Goal: Task Accomplishment & Management: Manage account settings

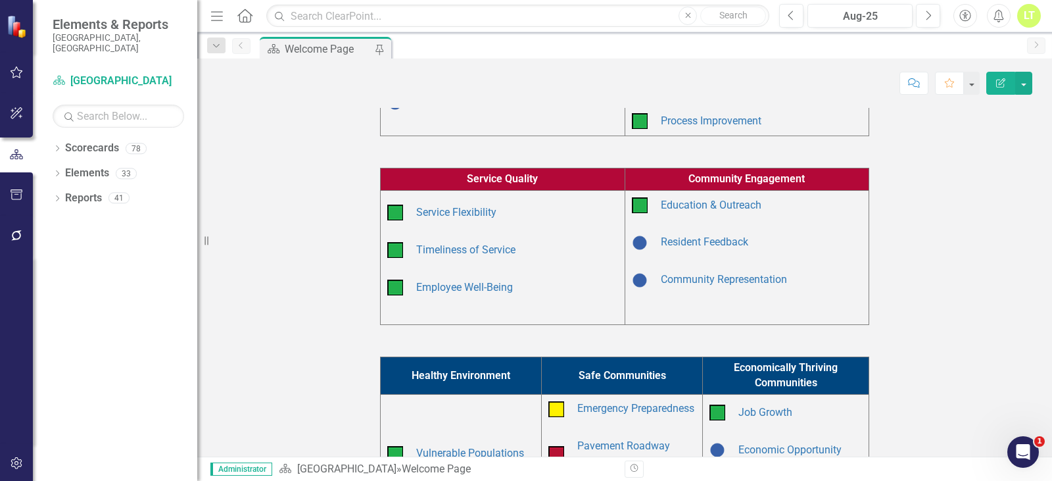
scroll to position [329, 0]
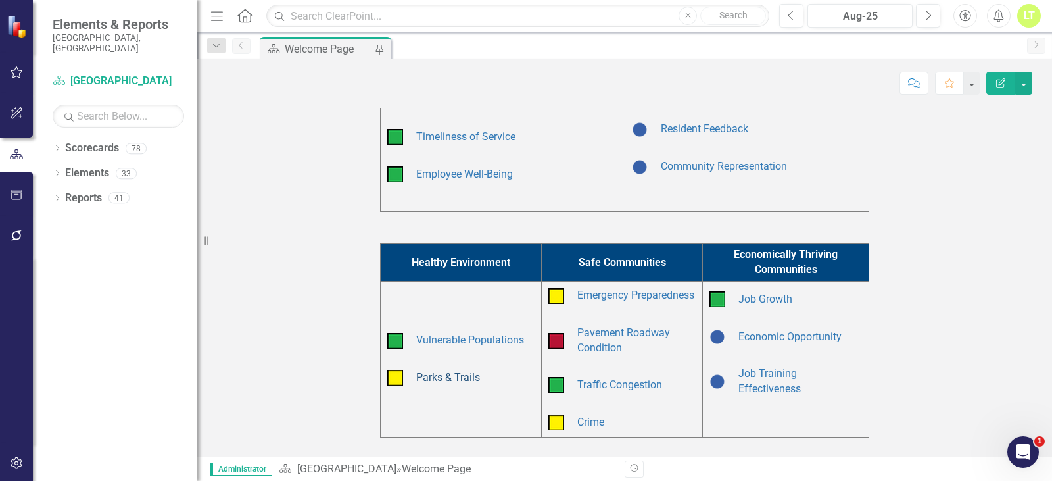
click at [449, 382] on link "Parks & Trails" at bounding box center [448, 377] width 64 height 12
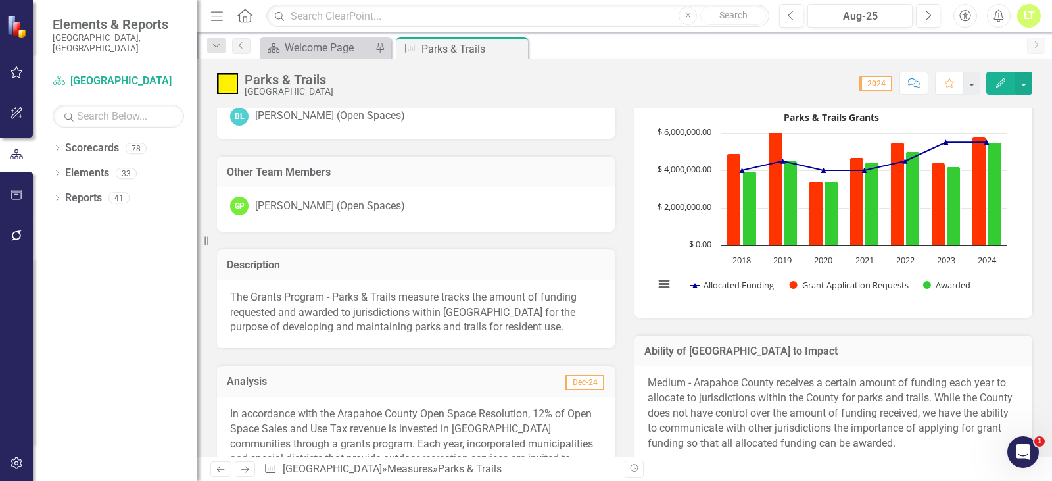
scroll to position [66, 0]
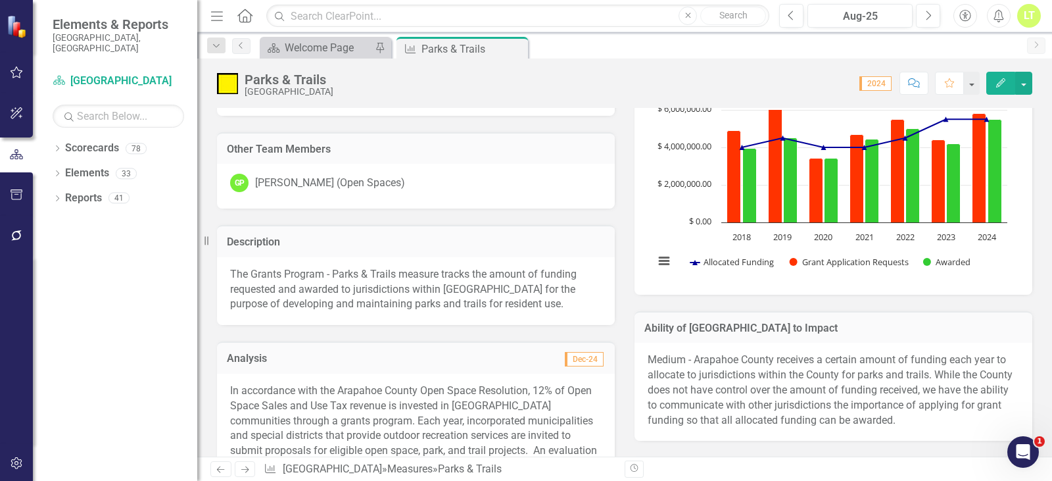
click at [376, 281] on p "The Grants Program - Parks & Trails measure tracks the amount of funding reques…" at bounding box center [416, 289] width 372 height 45
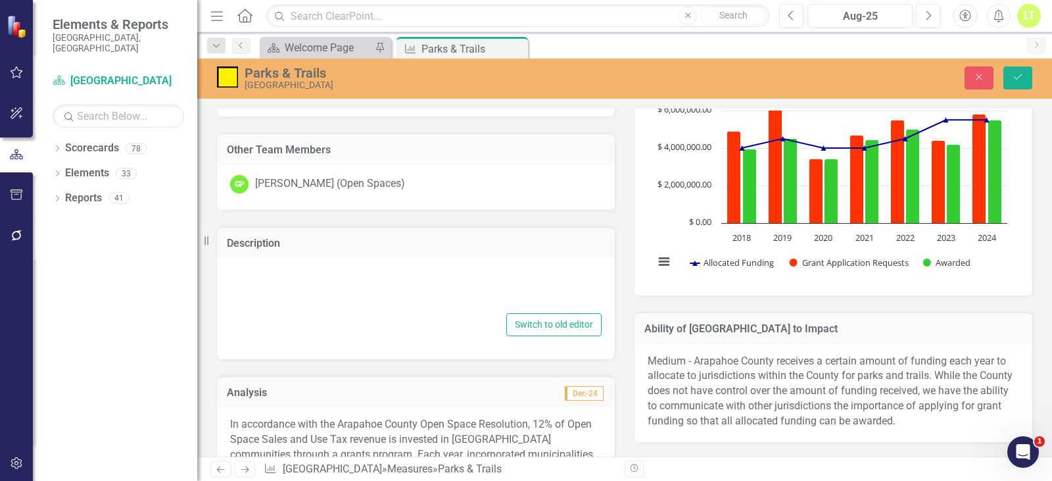
type textarea "<p>The Grants Program - Parks &amp; Trails measure tracks the amount of funding…"
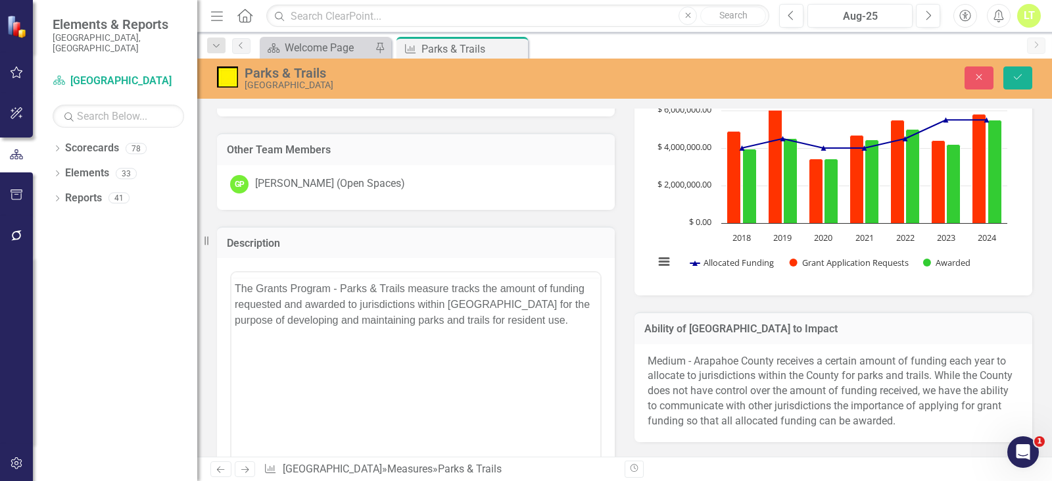
scroll to position [0, 0]
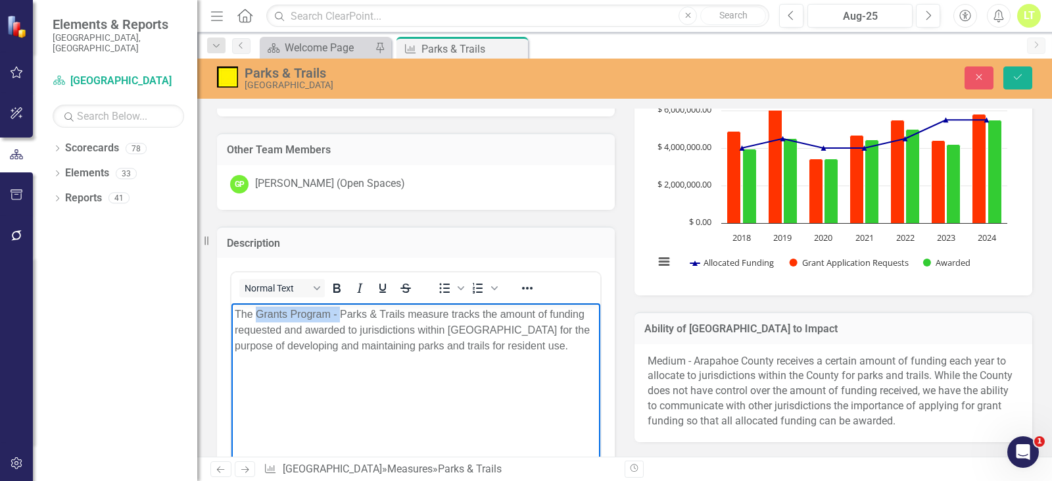
drag, startPoint x: 339, startPoint y: 311, endPoint x: 257, endPoint y: 308, distance: 82.3
click at [257, 308] on p "The Grants Program - Parks & Trails measure tracks the amount of funding reques…" at bounding box center [416, 329] width 362 height 47
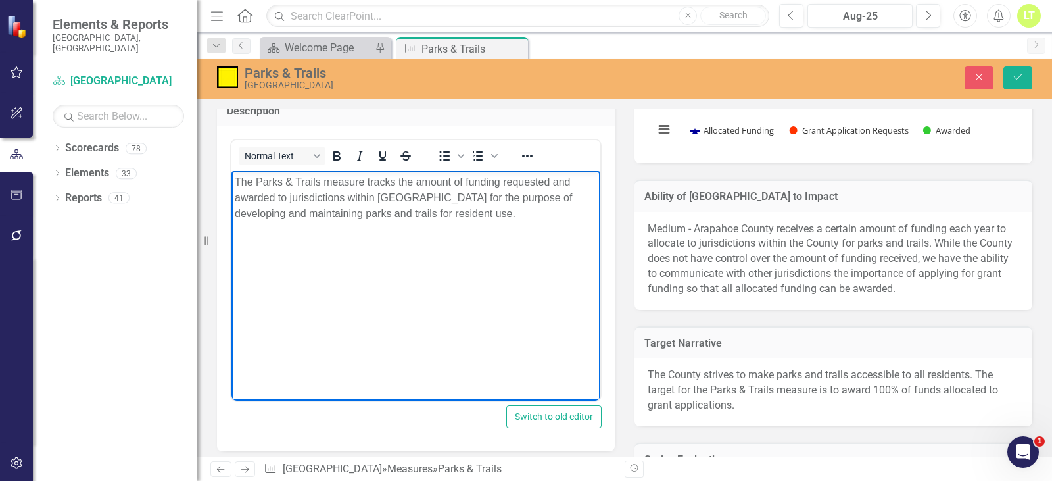
scroll to position [197, 0]
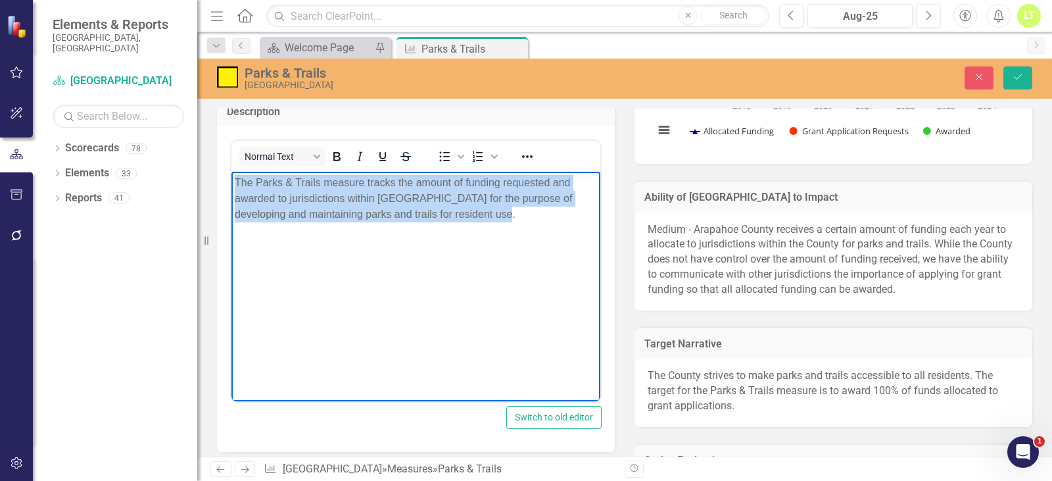
drag, startPoint x: 504, startPoint y: 210, endPoint x: 389, endPoint y: 358, distance: 188.0
click at [232, 186] on html "The Parks & Trails measure tracks the amount of funding requested and awarded t…" at bounding box center [416, 270] width 369 height 197
copy p "The Parks & Trails measure tracks the amount of funding requested and awarded t…"
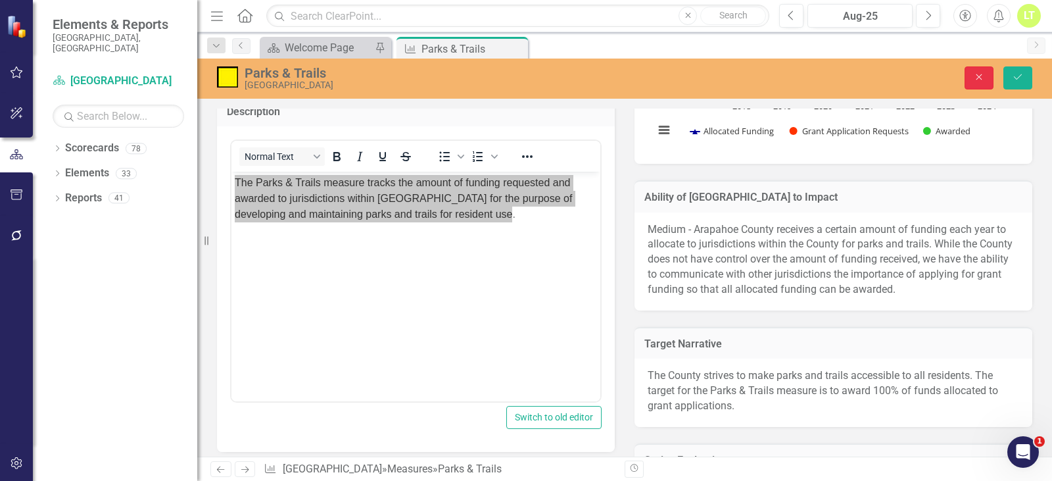
click at [979, 74] on icon "Close" at bounding box center [979, 76] width 12 height 9
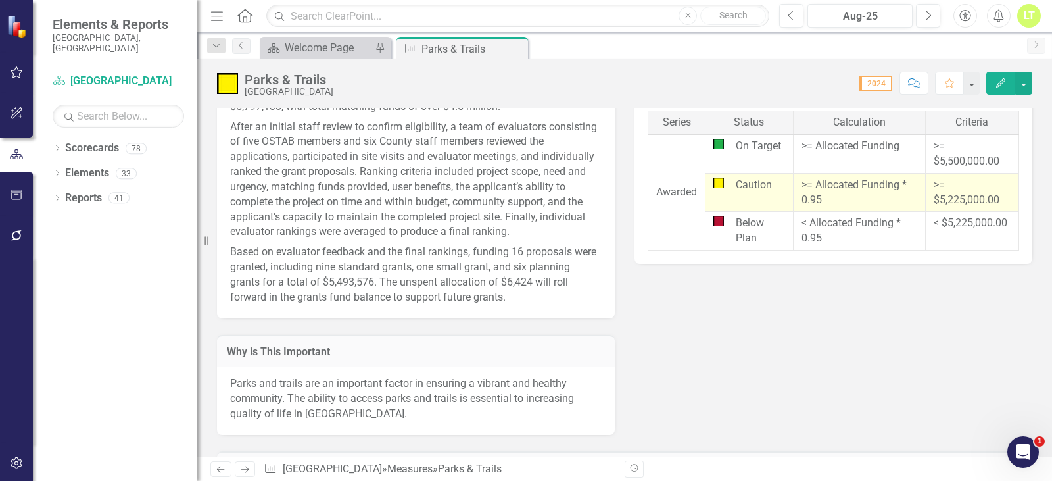
scroll to position [579, 0]
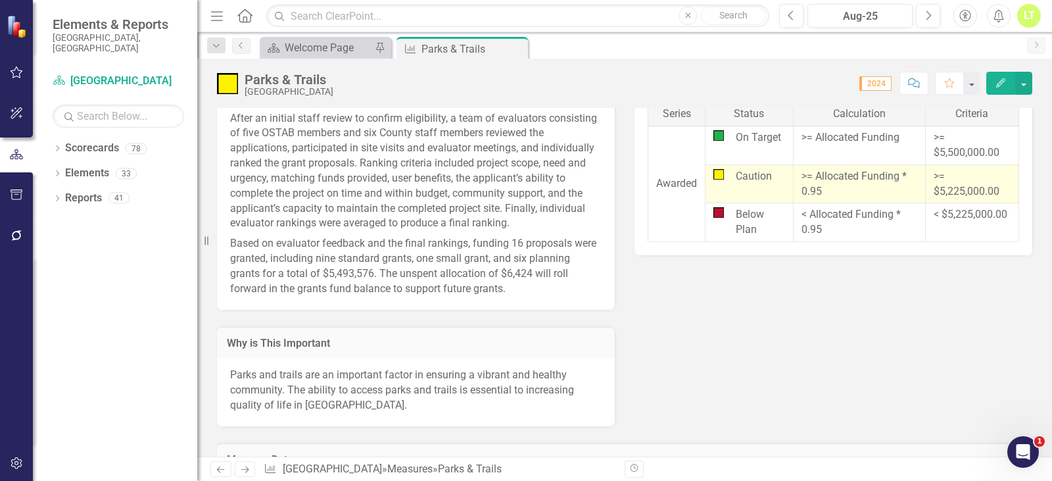
click at [401, 385] on p "Parks and trails are an important factor in ensuring a vibrant and healthy comm…" at bounding box center [416, 390] width 372 height 45
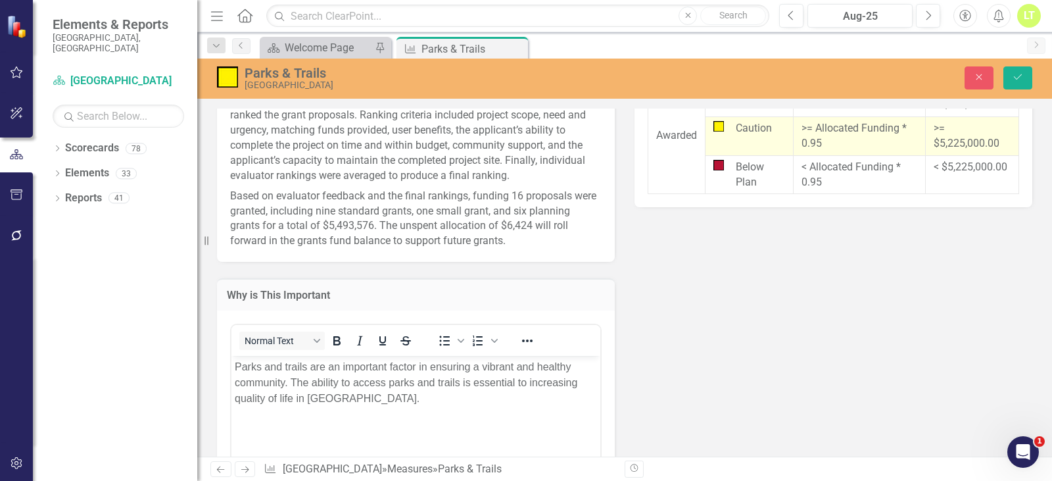
scroll to position [711, 0]
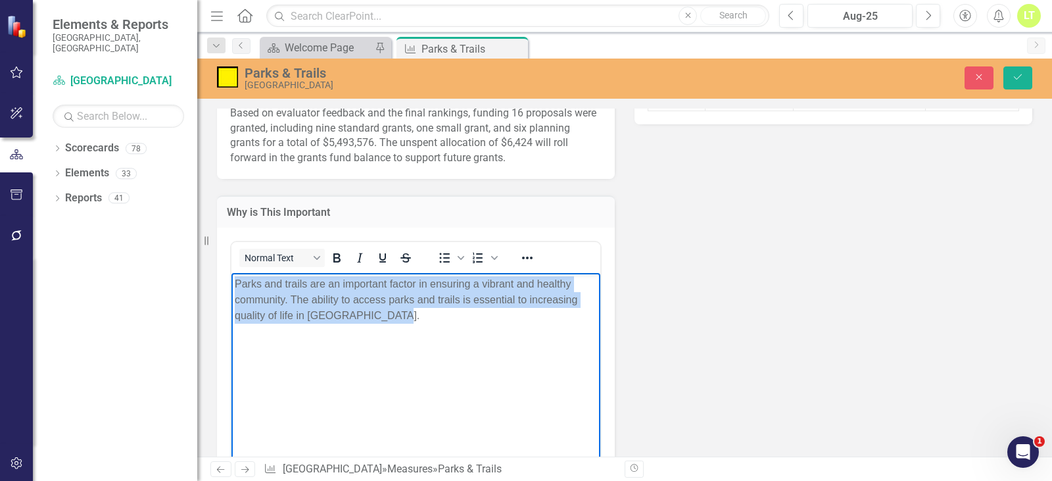
drag, startPoint x: 356, startPoint y: 308, endPoint x: 194, endPoint y: 279, distance: 164.4
click at [232, 279] on html "Parks and trails are an important factor in ensuring a vibrant and healthy comm…" at bounding box center [416, 370] width 369 height 197
copy p "Parks and trails are an important factor in ensuring a vibrant and healthy comm…"
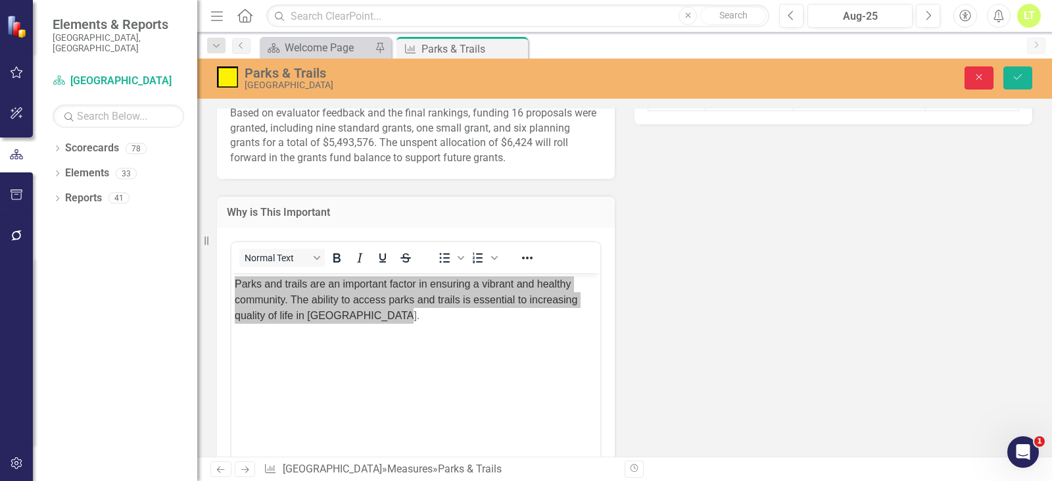
click at [974, 68] on button "Close" at bounding box center [979, 77] width 29 height 23
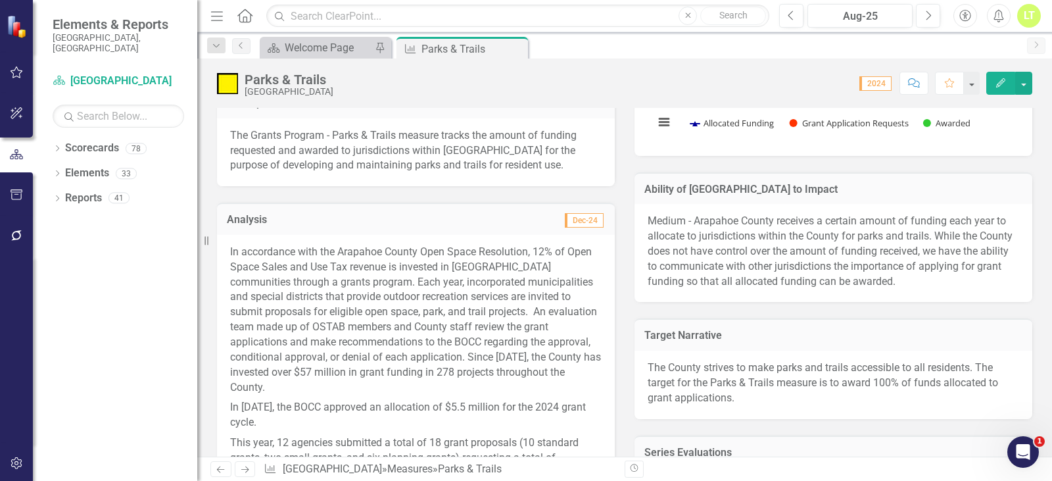
scroll to position [185, 0]
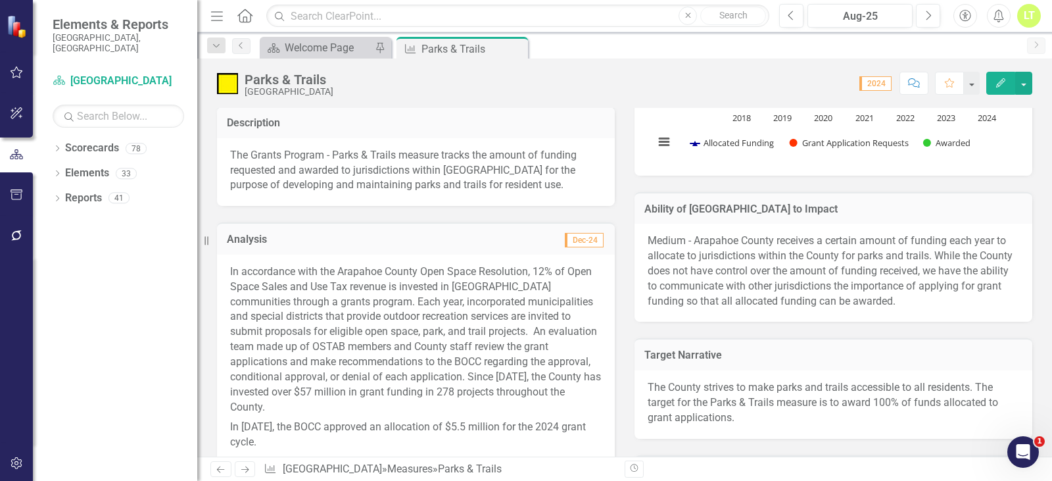
click at [920, 267] on p "Medium - Arapahoe County receives a certain amount of funding each year to allo…" at bounding box center [834, 270] width 372 height 75
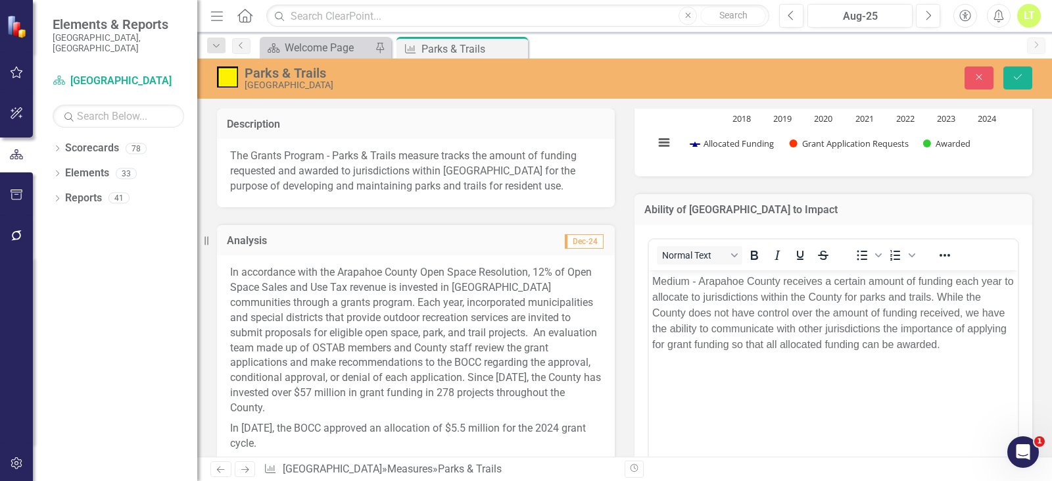
scroll to position [0, 0]
click at [977, 82] on button "Close" at bounding box center [979, 77] width 29 height 23
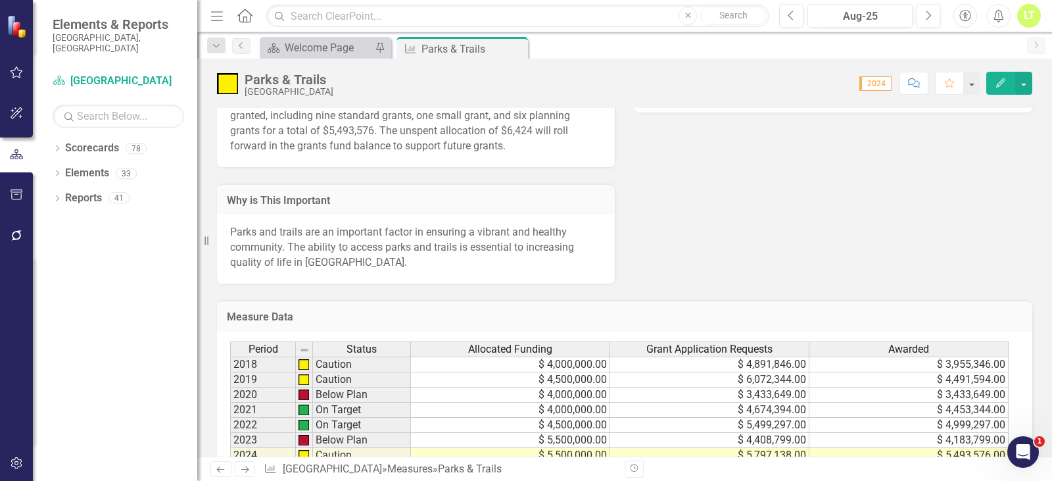
scroll to position [777, 0]
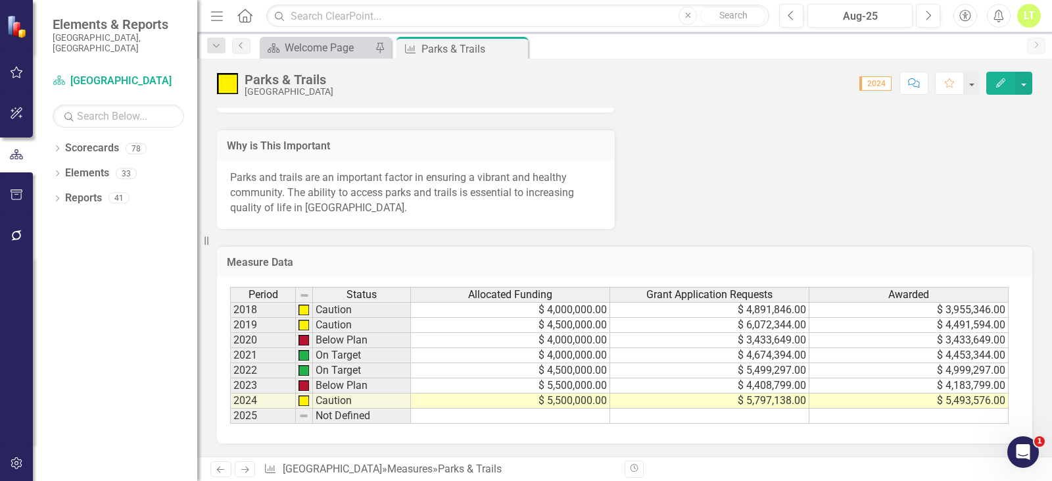
click at [546, 414] on td at bounding box center [510, 415] width 199 height 15
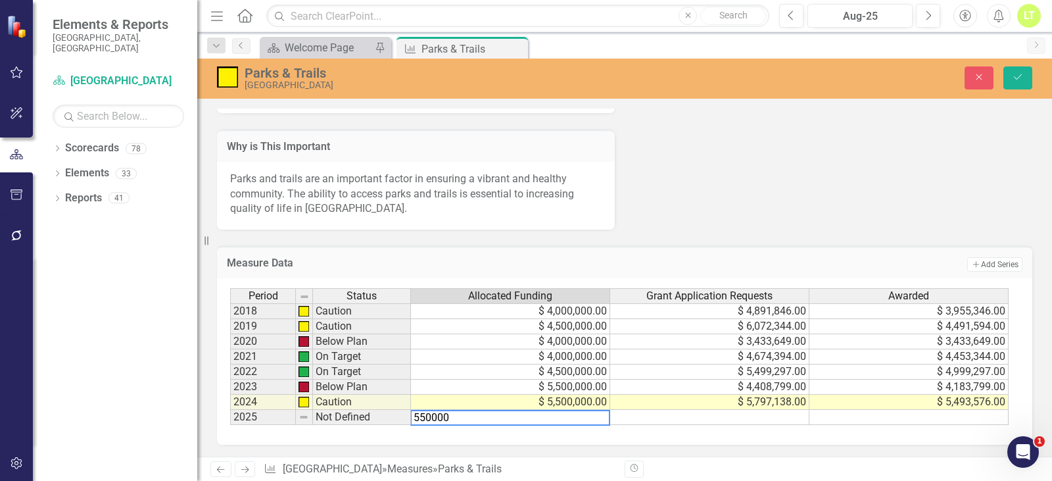
type textarea "5500000"
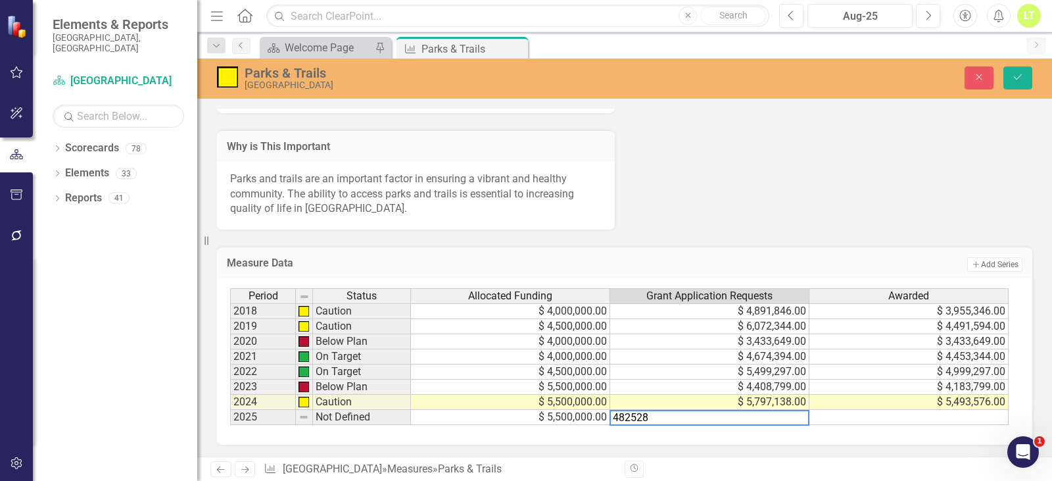
type textarea "4825280"
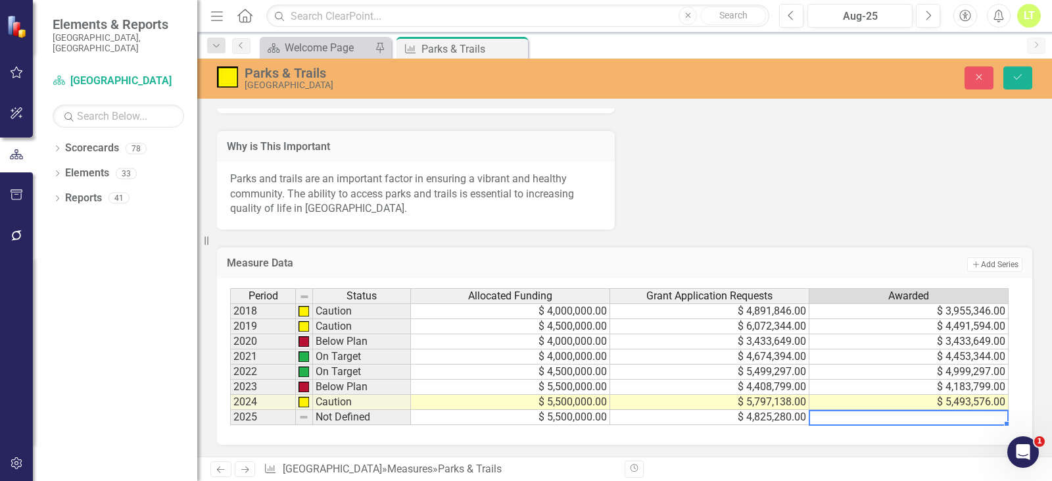
click at [788, 419] on td "$ 4,825,280.00" at bounding box center [709, 417] width 199 height 15
type textarea "4825280"
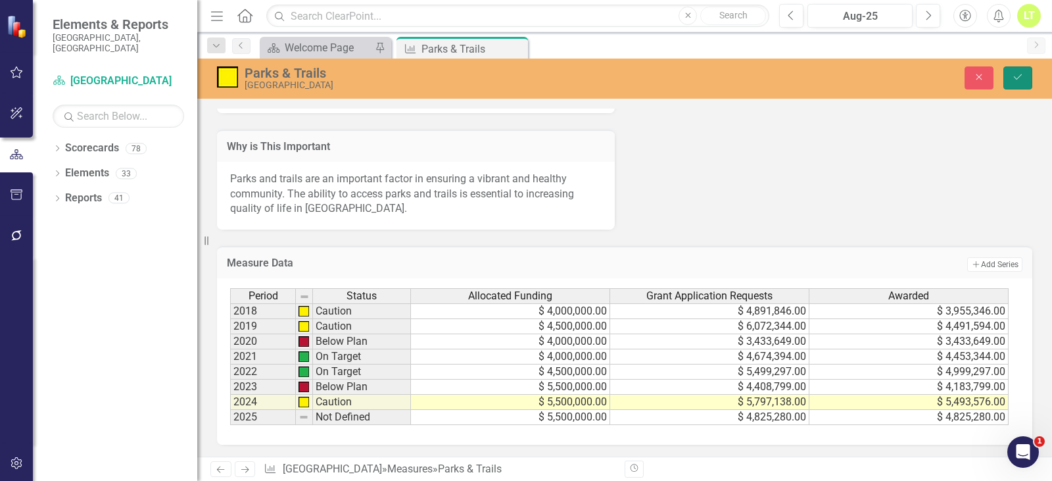
click at [1015, 72] on icon "Save" at bounding box center [1018, 76] width 12 height 9
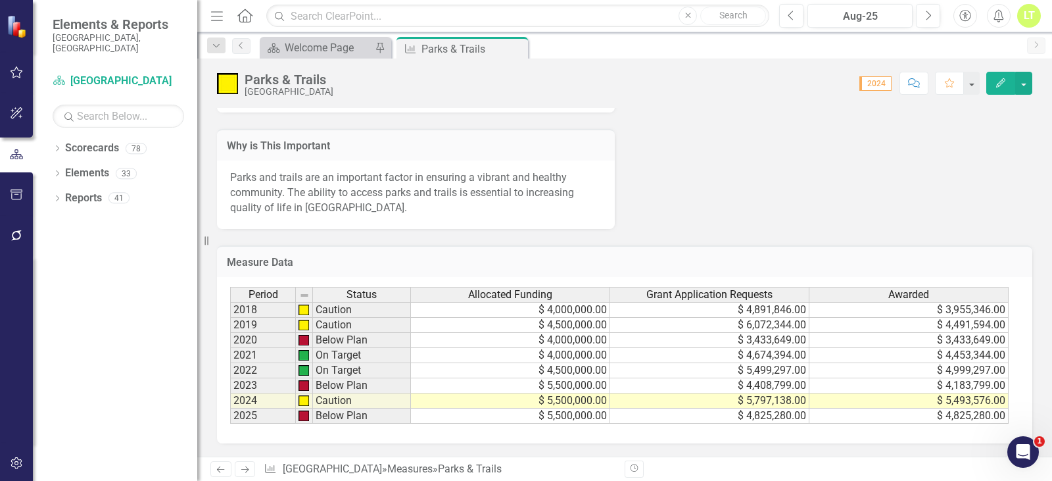
click at [555, 414] on td "$ 5,500,000.00" at bounding box center [510, 415] width 199 height 15
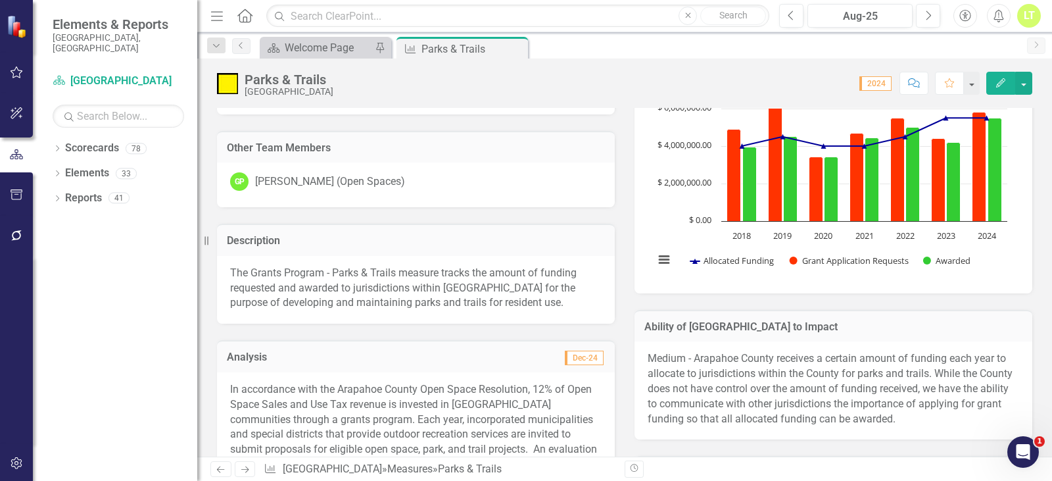
scroll to position [0, 0]
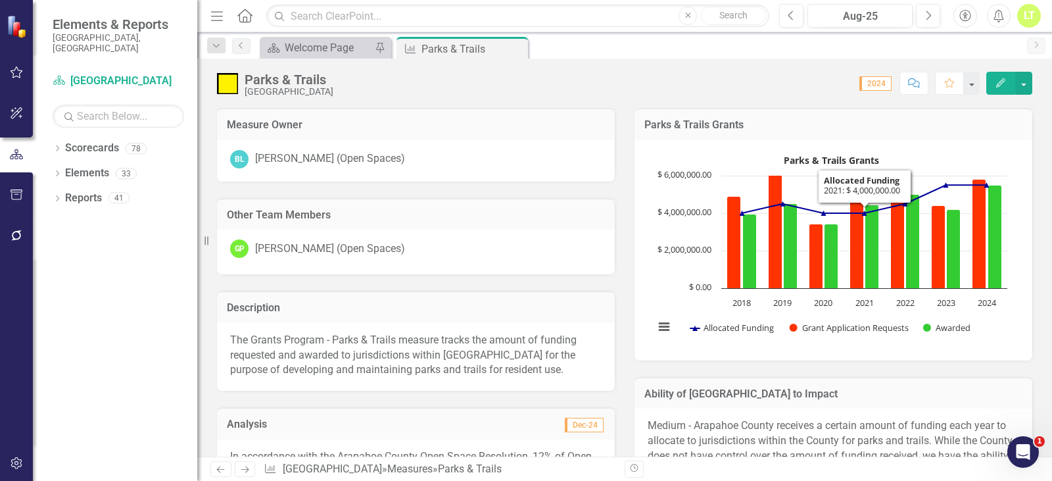
click at [1026, 183] on div "Parks & Trails Grants Parks & Trails Grants Combination chart with 3 data serie…" at bounding box center [834, 225] width 418 height 269
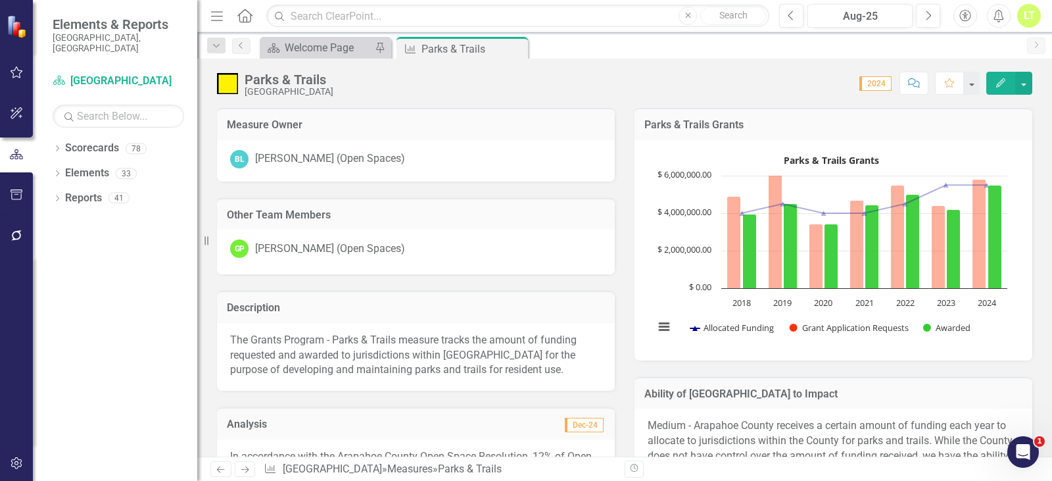
click at [983, 328] on rect "Interactive chart" at bounding box center [831, 248] width 366 height 197
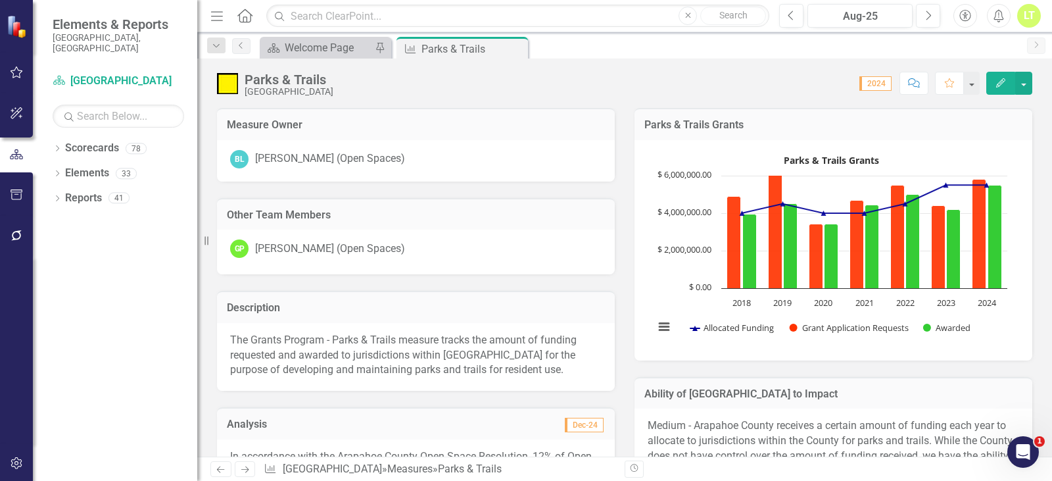
click at [983, 328] on rect "Interactive chart" at bounding box center [831, 248] width 366 height 197
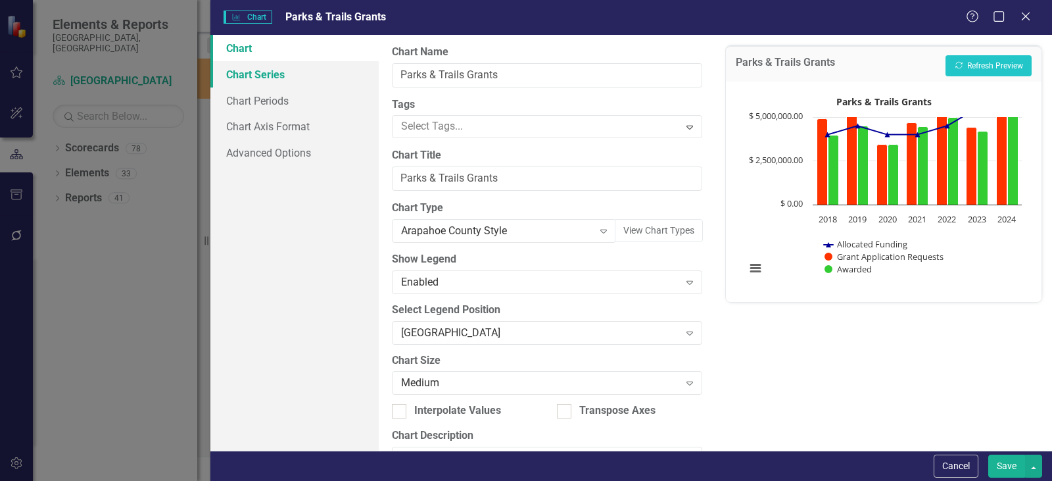
click at [241, 84] on link "Chart Series" at bounding box center [294, 74] width 168 height 26
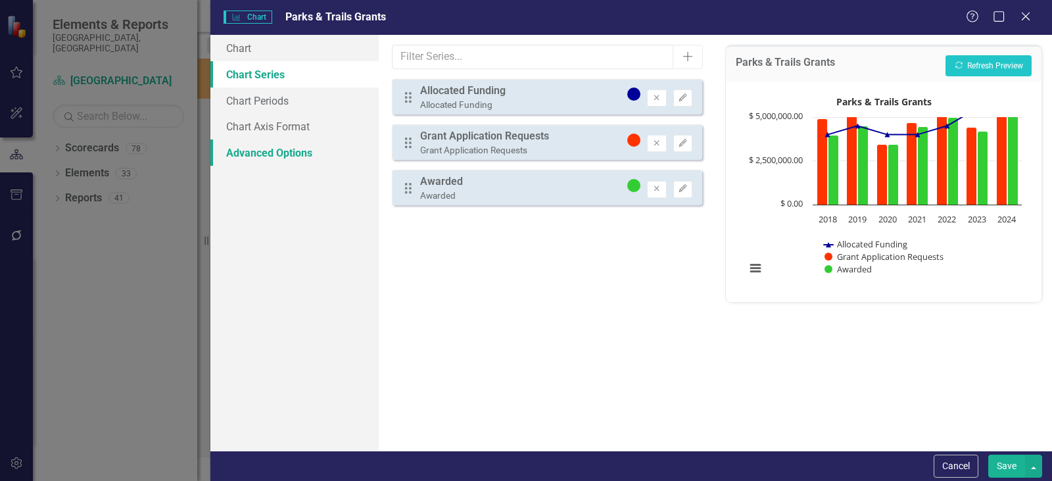
click at [255, 147] on link "Advanced Options" at bounding box center [294, 152] width 168 height 26
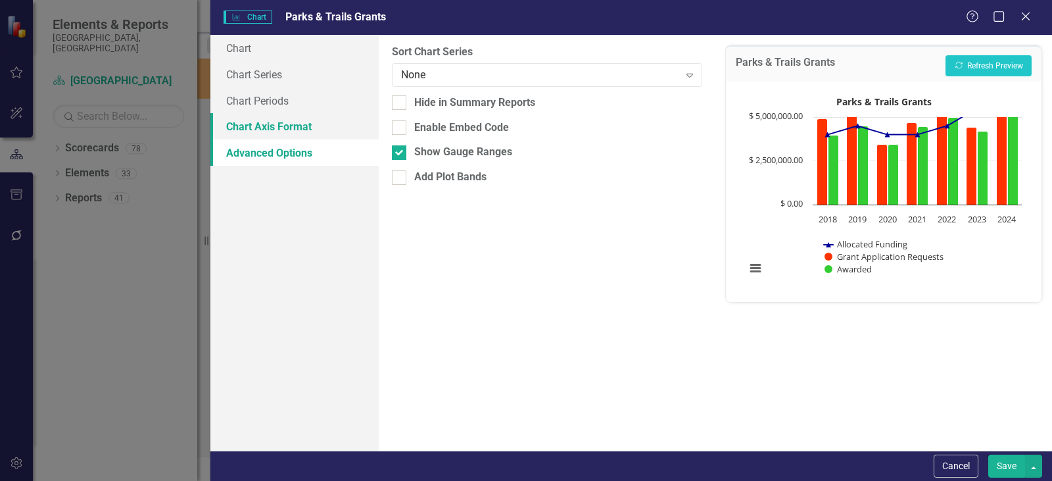
click at [260, 128] on link "Chart Axis Format" at bounding box center [294, 126] width 168 height 26
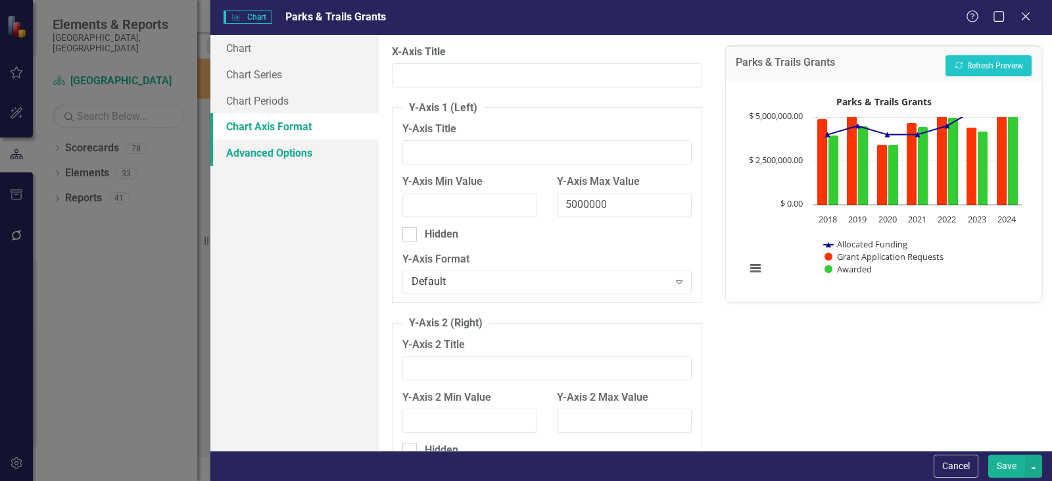
click at [257, 143] on link "Advanced Options" at bounding box center [294, 152] width 168 height 26
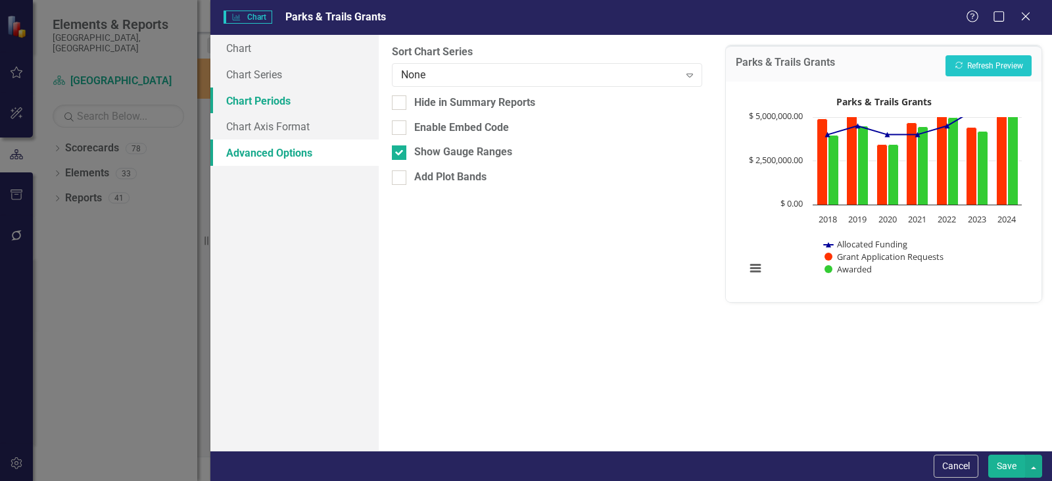
click at [262, 105] on link "Chart Periods" at bounding box center [294, 100] width 168 height 26
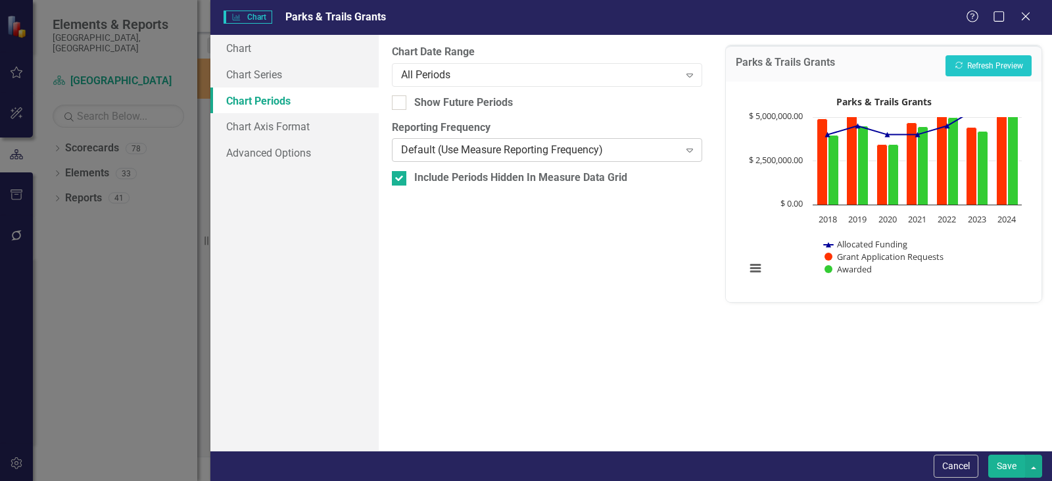
click at [491, 147] on div "Default (Use Measure Reporting Frequency)" at bounding box center [540, 150] width 278 height 15
click at [410, 106] on div "Show Future Periods" at bounding box center [547, 102] width 310 height 15
click at [401, 104] on input "Show Future Periods" at bounding box center [396, 99] width 9 height 9
checkbox input "true"
click at [999, 61] on button "Recalculate Refresh Preview" at bounding box center [989, 65] width 86 height 21
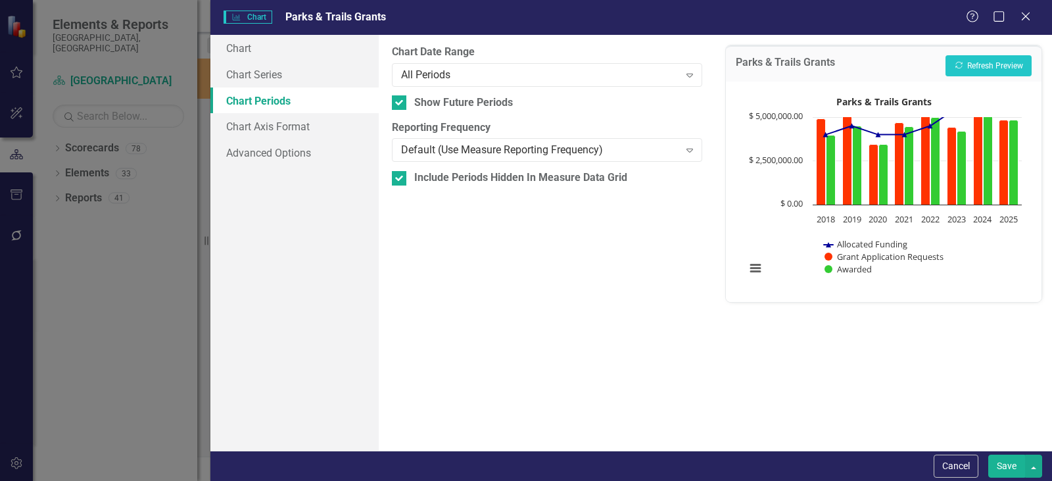
click at [1011, 458] on button "Save" at bounding box center [1007, 465] width 37 height 23
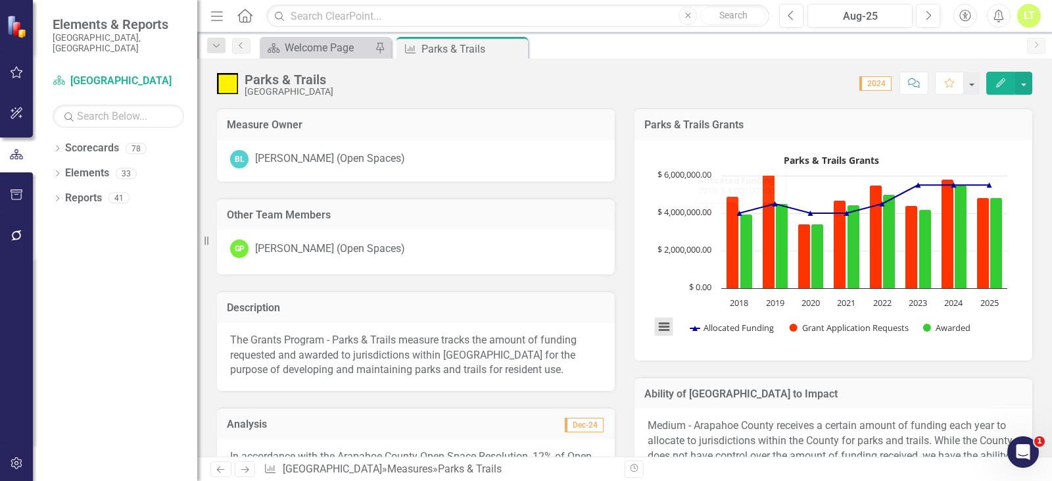
click at [655, 328] on button "View chart menu, Parks & Trails Grants" at bounding box center [664, 327] width 18 height 18
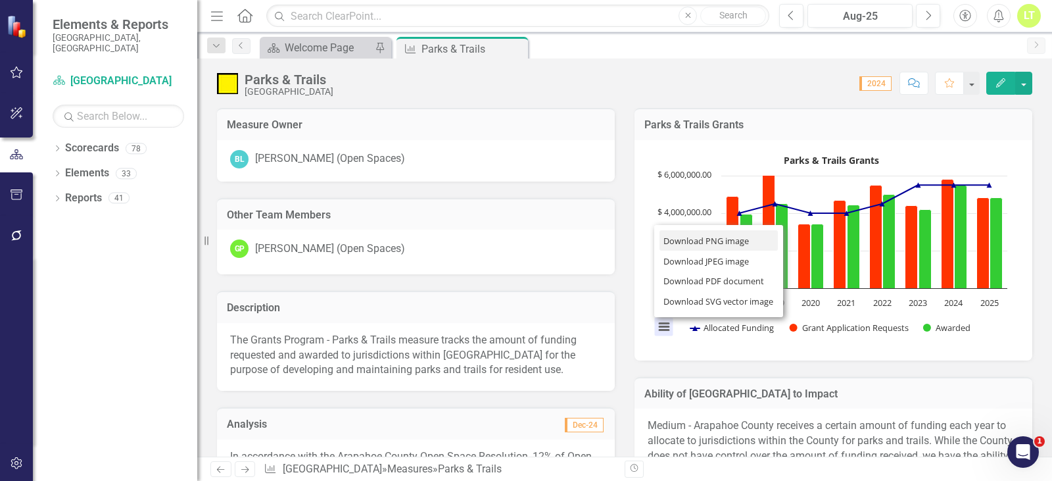
click at [712, 238] on li "Download PNG image" at bounding box center [719, 240] width 118 height 20
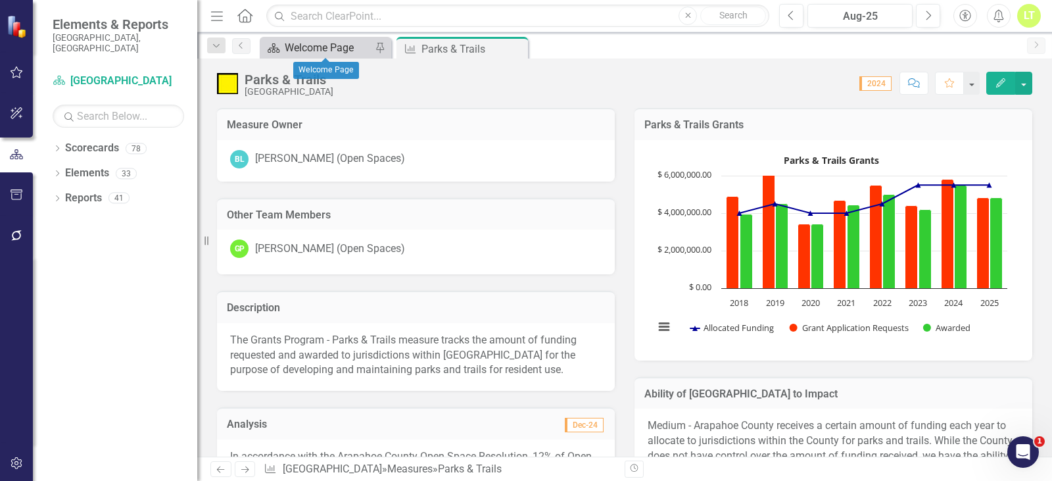
click at [316, 48] on div "Welcome Page" at bounding box center [328, 47] width 87 height 16
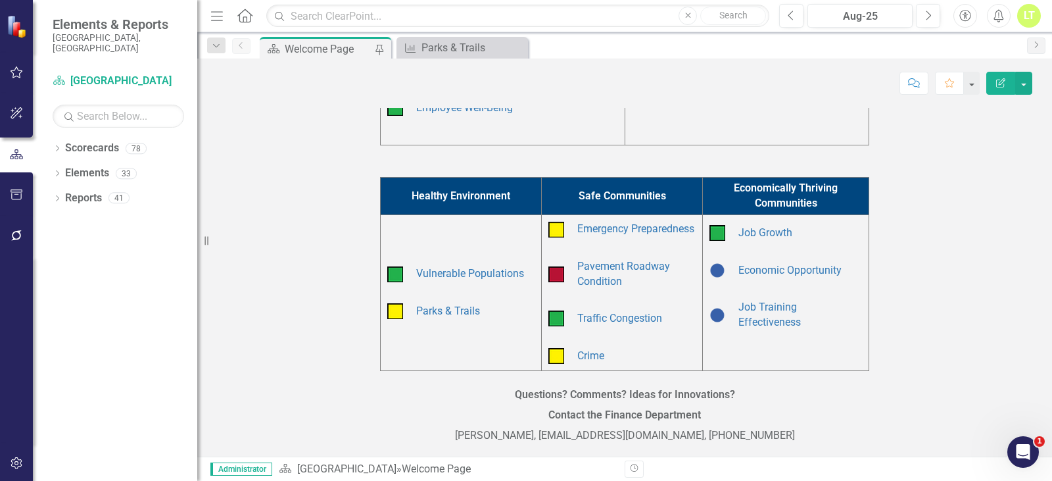
scroll to position [409, 0]
